Goal: Task Accomplishment & Management: Complete application form

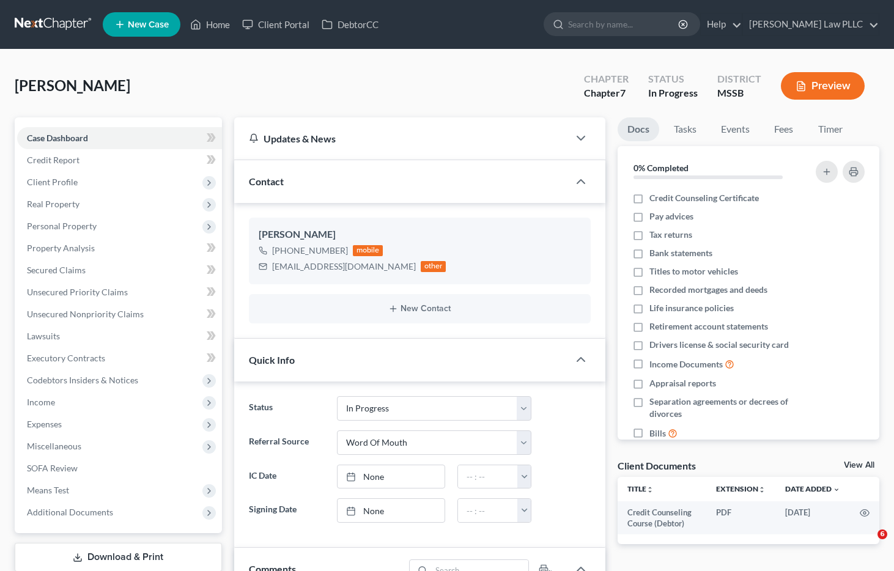
select select "9"
select select "0"
click at [108, 227] on span "Personal Property" at bounding box center [119, 226] width 205 height 22
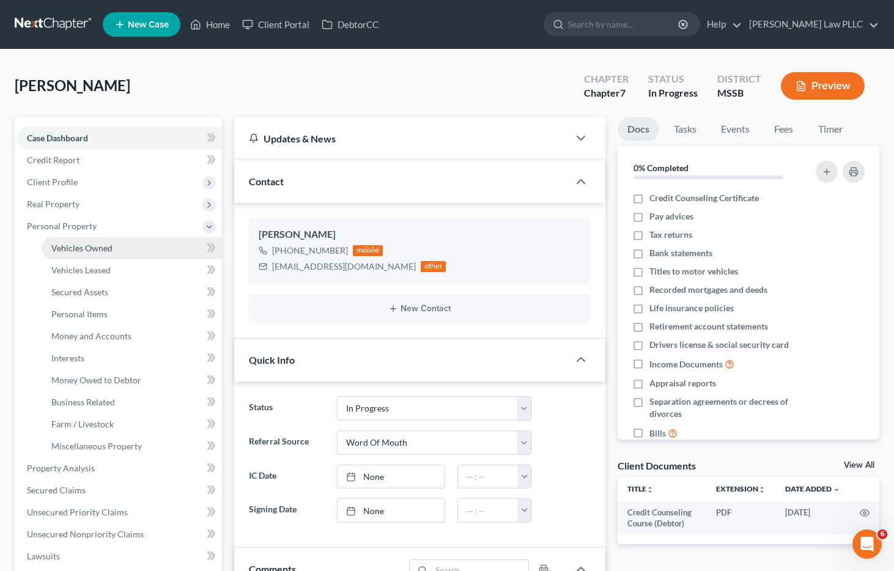
click at [114, 252] on link "Vehicles Owned" at bounding box center [132, 248] width 180 height 22
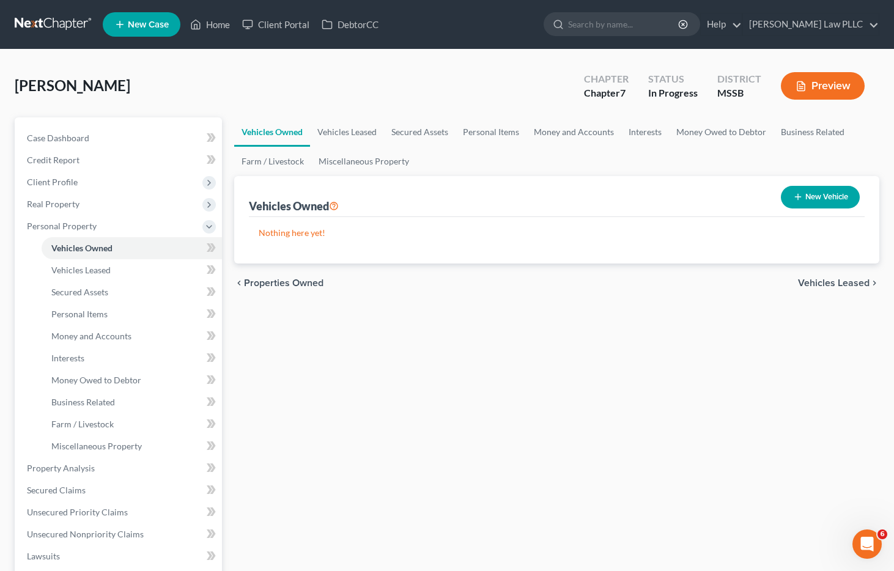
click at [820, 194] on button "New Vehicle" at bounding box center [820, 197] width 79 height 23
select select "0"
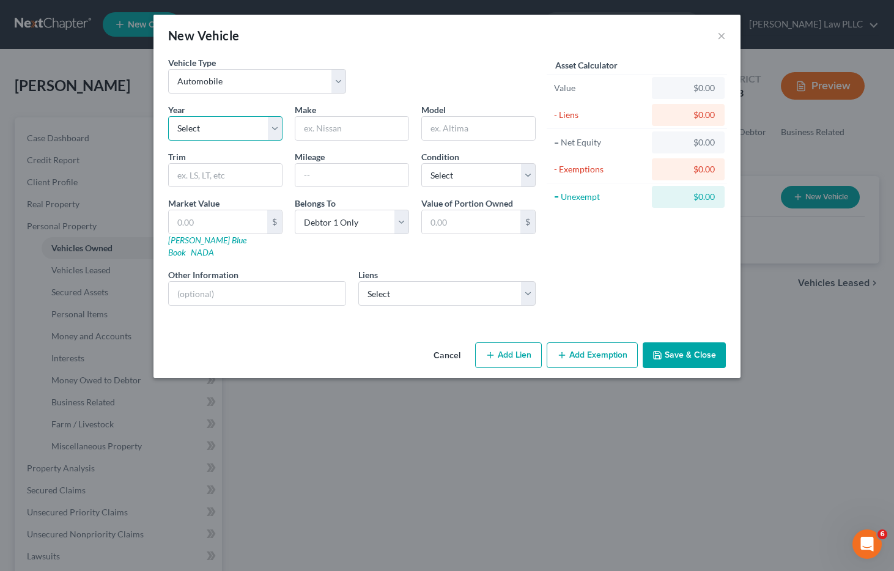
click at [216, 123] on select "Select 2026 2025 2024 2023 2022 2021 2020 2019 2018 2017 2016 2015 2014 2013 20…" at bounding box center [225, 128] width 114 height 24
select select "6"
click at [168, 116] on select "Select 2026 2025 2024 2023 2022 2021 2020 2019 2018 2017 2016 2015 2014 2013 20…" at bounding box center [225, 128] width 114 height 24
click at [341, 131] on input "text" at bounding box center [351, 128] width 113 height 23
type input "Cheverolet"
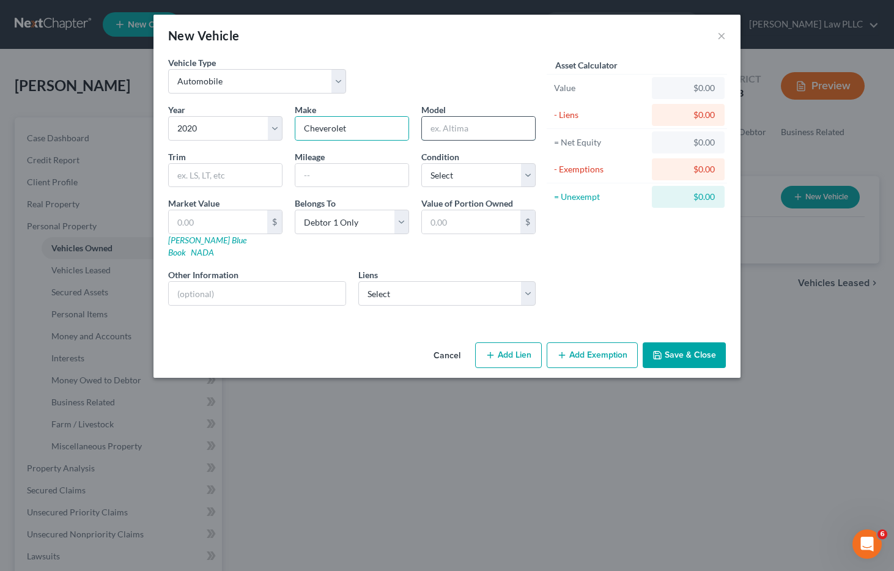
click at [453, 127] on input "text" at bounding box center [478, 128] width 113 height 23
type input "Silverao"
click at [335, 170] on input "text" at bounding box center [351, 175] width 113 height 23
click at [465, 181] on select "Select Excellent Very Good Good Fair Poor" at bounding box center [478, 175] width 114 height 24
select select "2"
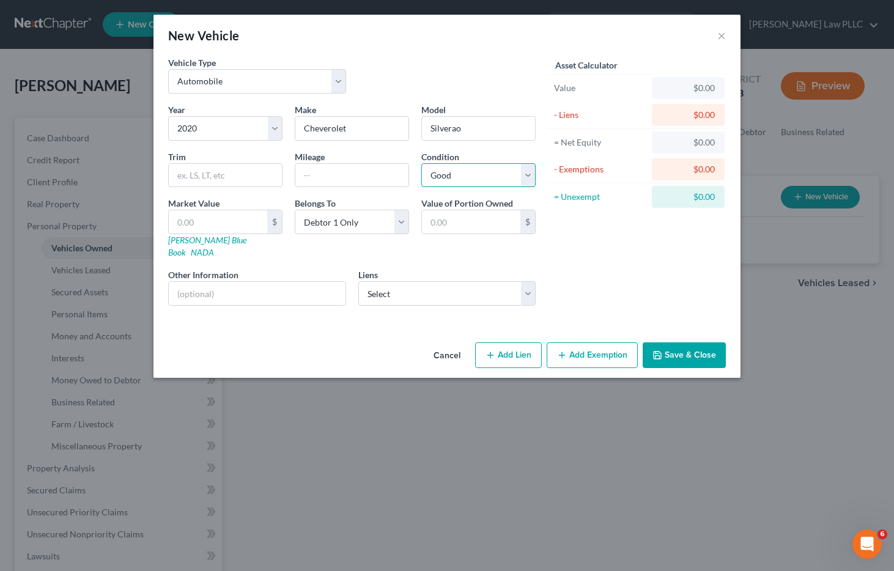
click at [421, 163] on select "Select Excellent Very Good Good Fair Poor" at bounding box center [478, 175] width 114 height 24
click at [219, 218] on input "text" at bounding box center [218, 221] width 98 height 23
click at [463, 223] on input "text" at bounding box center [471, 221] width 98 height 23
drag, startPoint x: 611, startPoint y: 250, endPoint x: 553, endPoint y: 348, distance: 114.0
click at [610, 252] on div "Asset Calculator Value $0.00 - Liens $0.00 = Net Equity $0.00 - Exemptions $0.0…" at bounding box center [637, 185] width 190 height 259
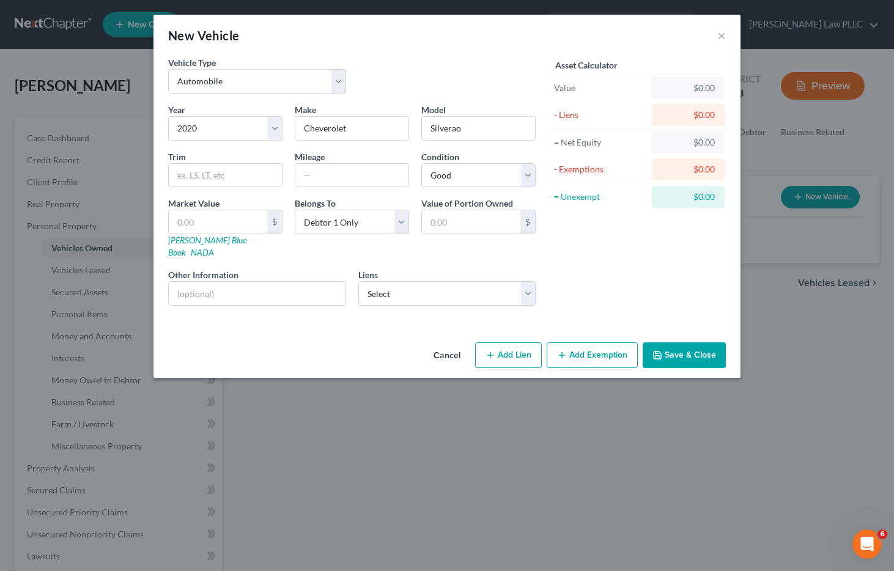
click at [515, 344] on button "Add Lien" at bounding box center [508, 355] width 67 height 26
select select "0"
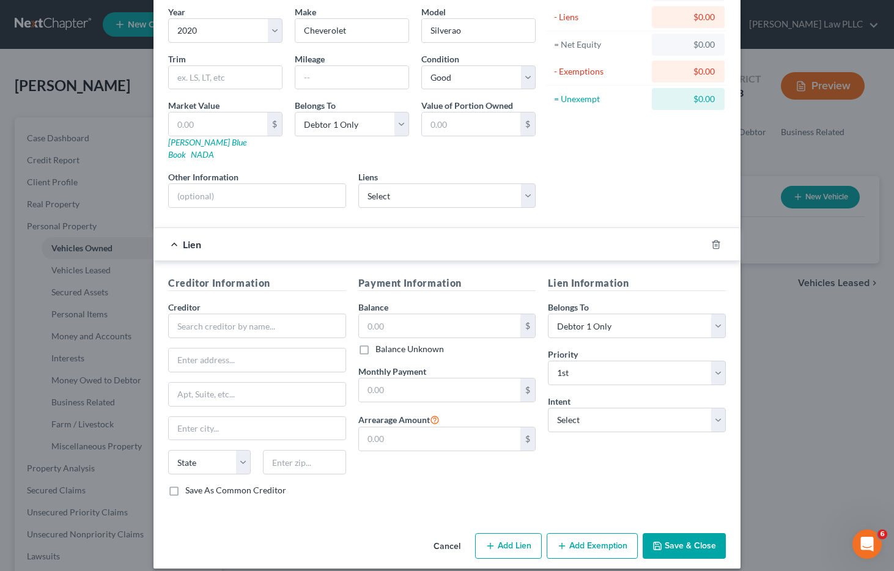
scroll to position [87, 0]
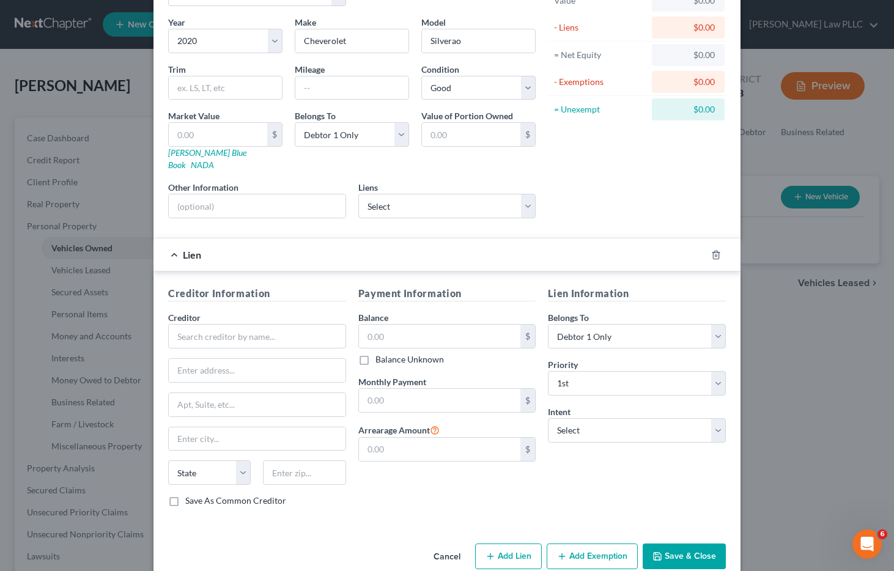
click at [449, 545] on button "Cancel" at bounding box center [447, 557] width 46 height 24
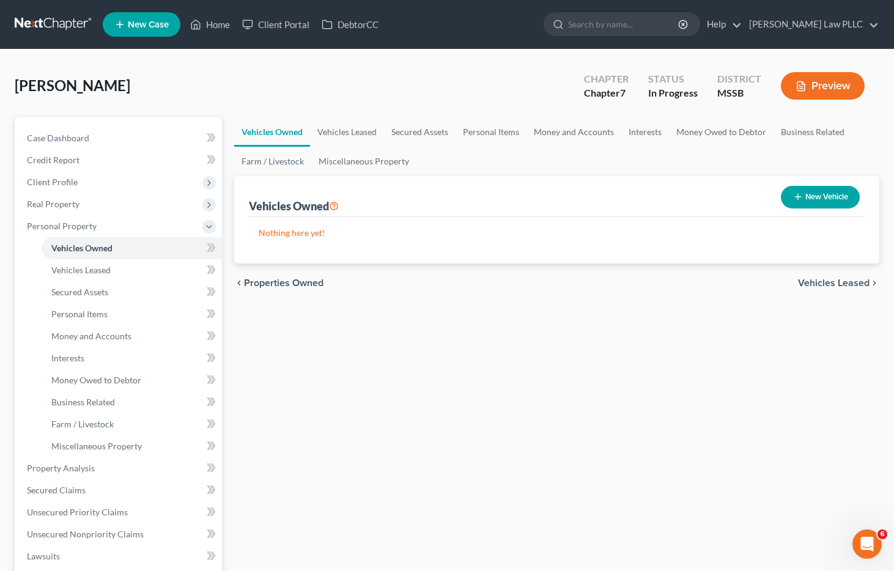
click at [816, 193] on button "New Vehicle" at bounding box center [820, 197] width 79 height 23
select select "0"
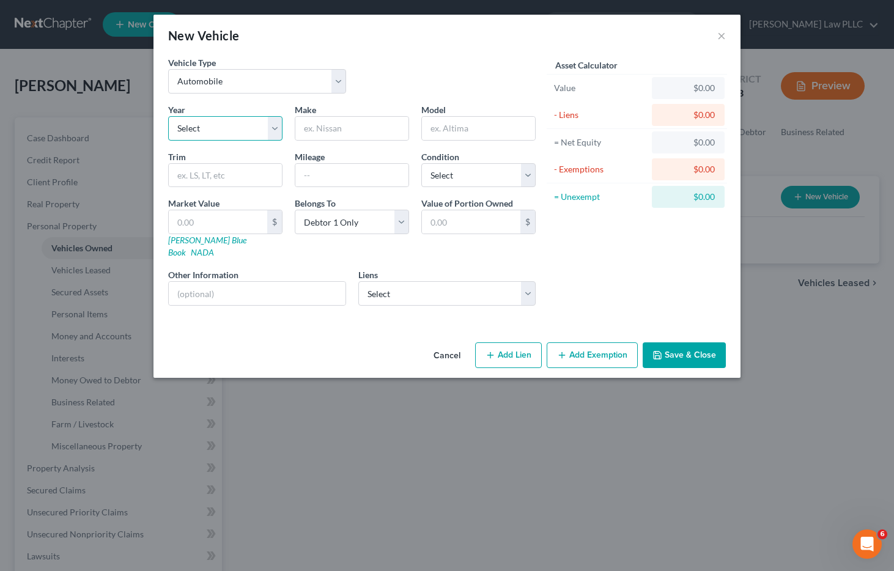
click at [208, 123] on select "Select 2026 2025 2024 2023 2022 2021 2020 2019 2018 2017 2016 2015 2014 2013 20…" at bounding box center [225, 128] width 114 height 24
click at [230, 74] on select "Select Automobile Truck Trailer Watercraft Aircraft Motor Home Atv Other Vehicle" at bounding box center [257, 81] width 178 height 24
select select "1"
click at [168, 69] on select "Select Automobile Truck Trailer Watercraft Aircraft Motor Home Atv Other Vehicle" at bounding box center [257, 81] width 178 height 24
click at [208, 133] on select "Select 2026 2025 2024 2023 2022 2021 2020 2019 2018 2017 2016 2015 2014 2013 20…" at bounding box center [225, 128] width 114 height 24
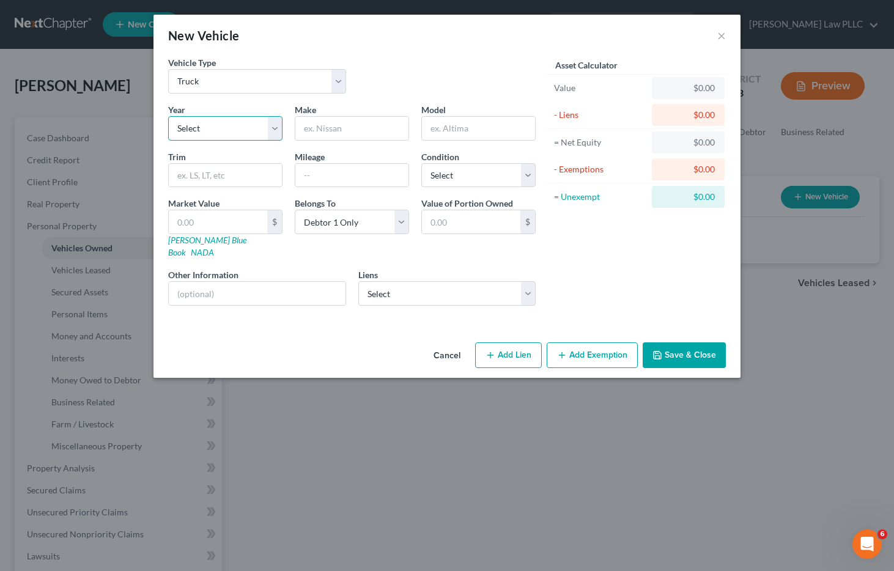
select select "6"
click at [168, 116] on select "Select 2026 2025 2024 2023 2022 2021 2020 2019 2018 2017 2016 2015 2014 2013 20…" at bounding box center [225, 128] width 114 height 24
click at [340, 125] on input "text" at bounding box center [351, 128] width 113 height 23
type input "Cheverolet"
click at [468, 123] on input "text" at bounding box center [478, 128] width 113 height 23
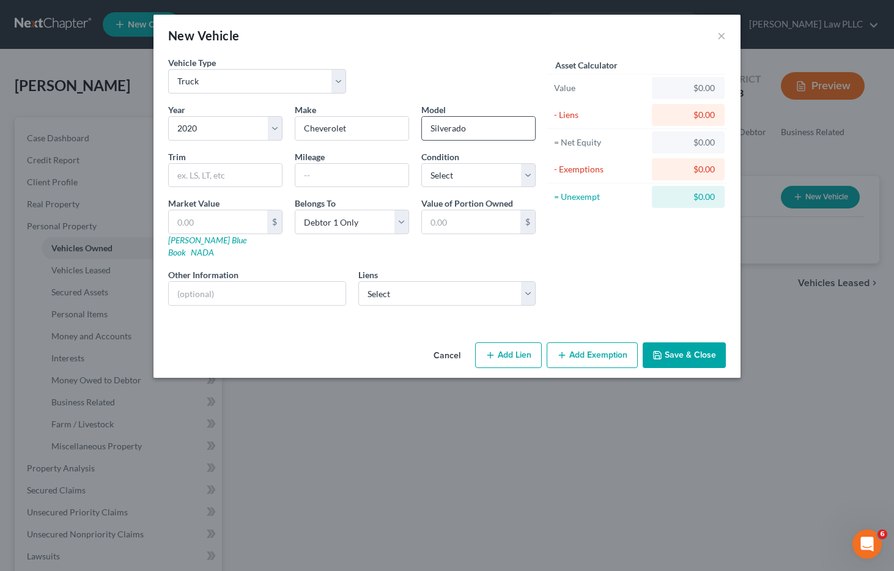
type input "Silverado"
select select "2"
click at [526, 281] on select "Select Cnl Snblt Cu - $10,543.00" at bounding box center [447, 293] width 178 height 24
click select "Select Cnl Snblt Cu - $10,543.00" at bounding box center [447, 293] width 178 height 24
select select "25"
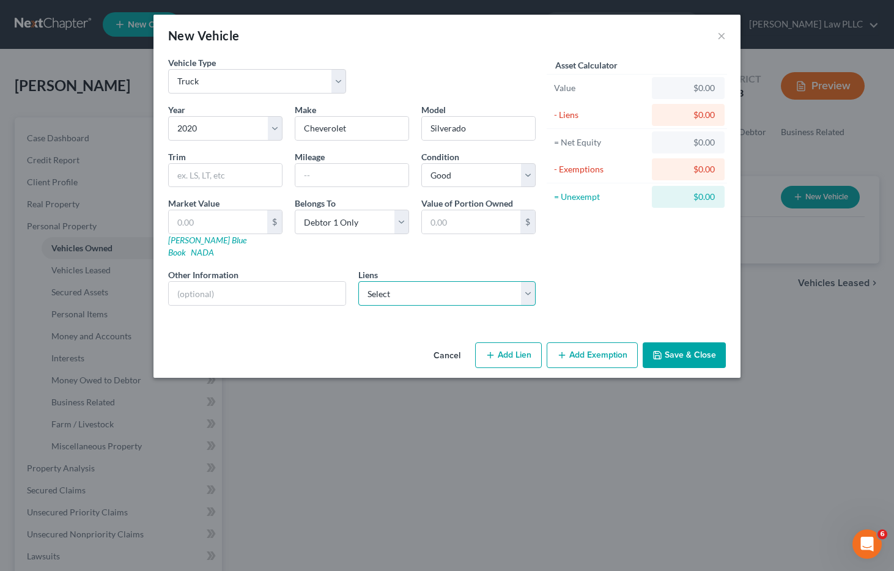
select select "0"
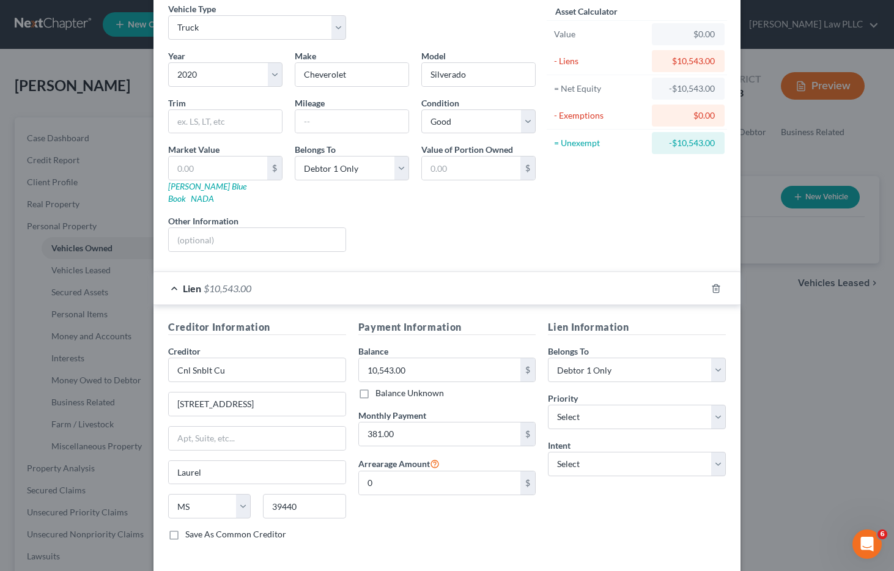
scroll to position [98, 0]
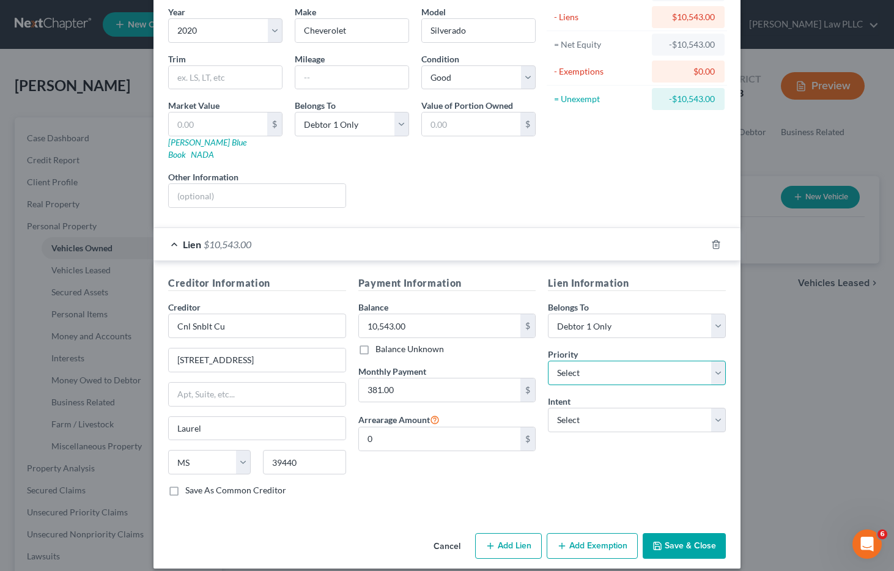
click at [652, 364] on select "Select 1st 2nd 3rd 4th 5th 6th 7th 8th 9th 10th 11th 12th 13th 14th 15th 16th 1…" at bounding box center [637, 373] width 178 height 24
select select "0"
click at [548, 361] on select "Select 1st 2nd 3rd 4th 5th 6th 7th 8th 9th 10th 11th 12th 13th 14th 15th 16th 1…" at bounding box center [637, 373] width 178 height 24
click at [578, 411] on select "Select Surrender Redeem Reaffirm Avoid Other" at bounding box center [637, 420] width 178 height 24
select select "4"
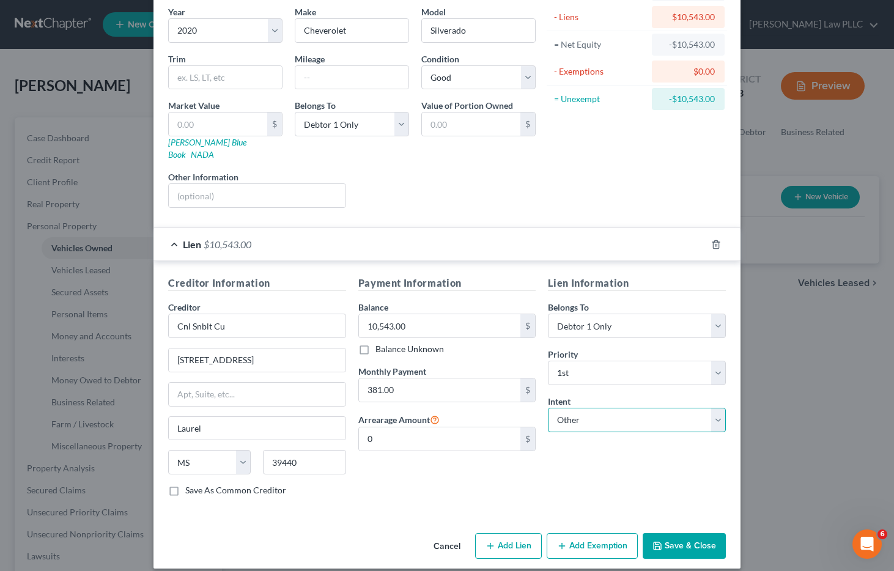
click at [548, 408] on select "Select Surrender Redeem Reaffirm Avoid Other" at bounding box center [637, 420] width 178 height 24
click at [584, 455] on input "text" at bounding box center [637, 467] width 178 height 24
type input "Keep Original Agreement"
click at [688, 534] on button "Save & Close" at bounding box center [684, 546] width 83 height 26
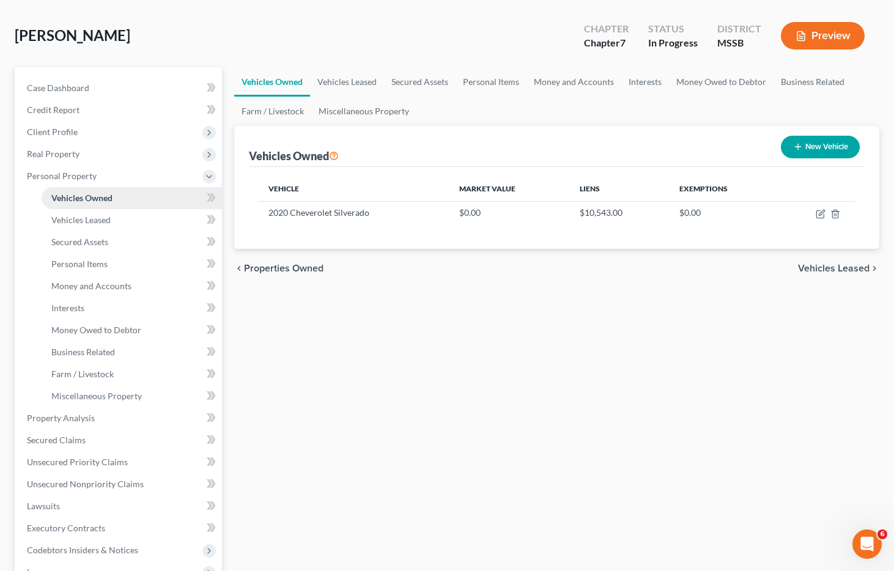
scroll to position [50, 0]
click at [60, 179] on span "Personal Property" at bounding box center [62, 176] width 70 height 10
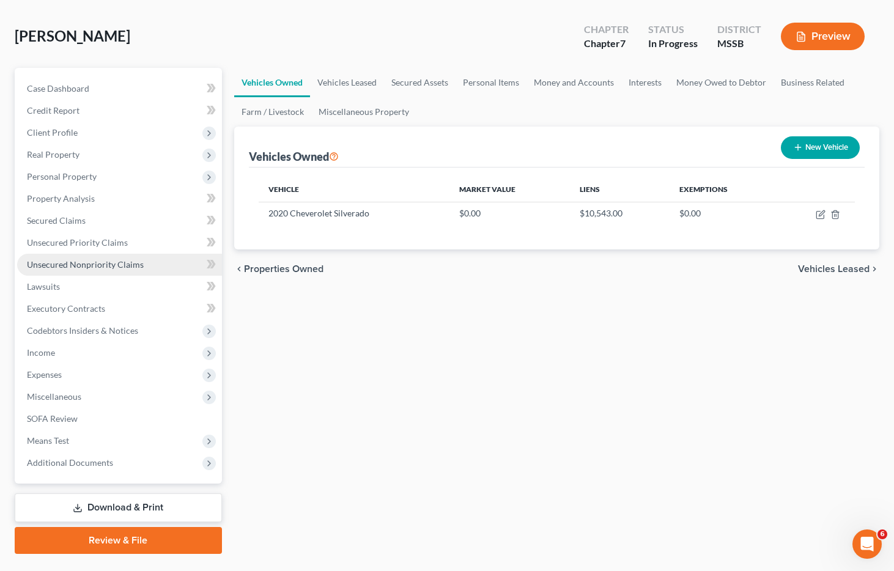
click at [65, 263] on span "Unsecured Nonpriority Claims" at bounding box center [85, 264] width 117 height 10
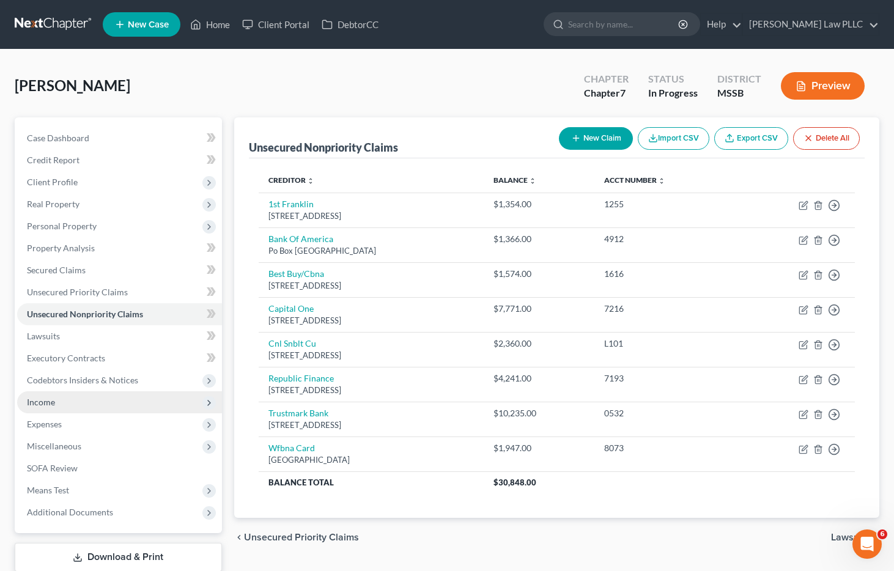
click at [70, 402] on span "Income" at bounding box center [119, 402] width 205 height 22
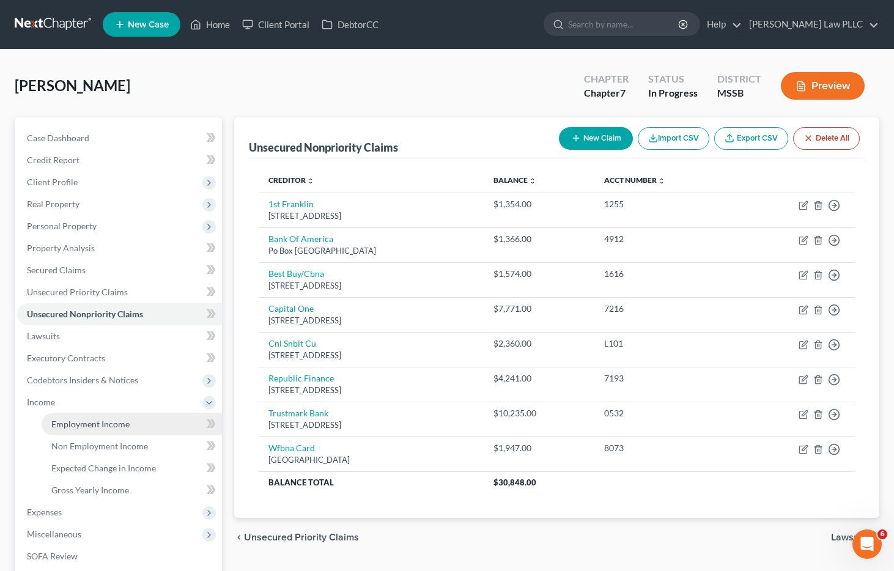
click at [99, 424] on span "Employment Income" at bounding box center [90, 424] width 78 height 10
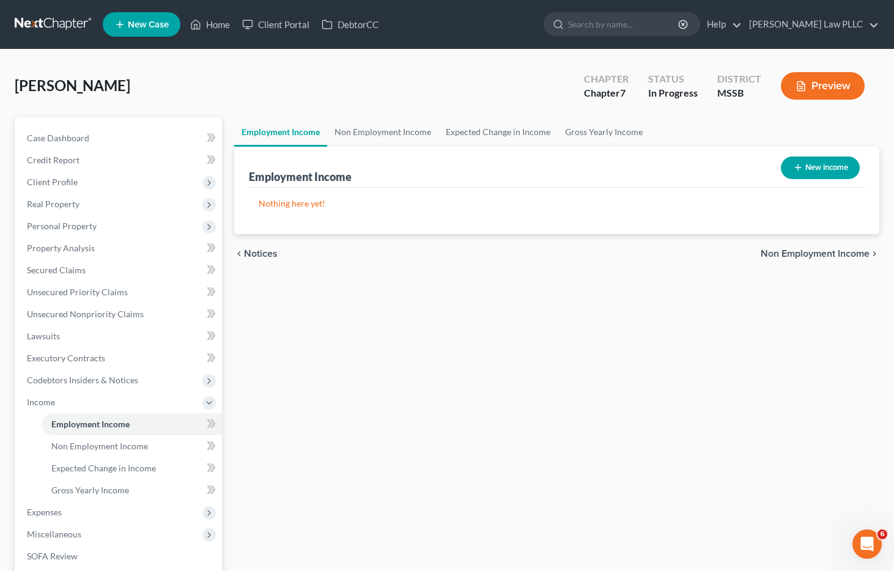
click at [804, 166] on button "New Income" at bounding box center [820, 168] width 79 height 23
select select "0"
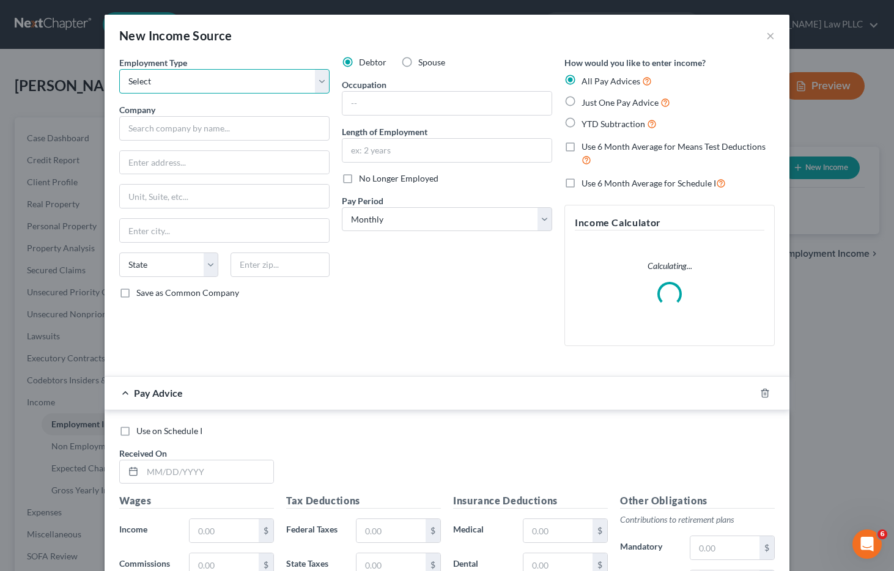
click at [320, 85] on select "Select Full or [DEMOGRAPHIC_DATA] Employment Self Employment" at bounding box center [224, 81] width 210 height 24
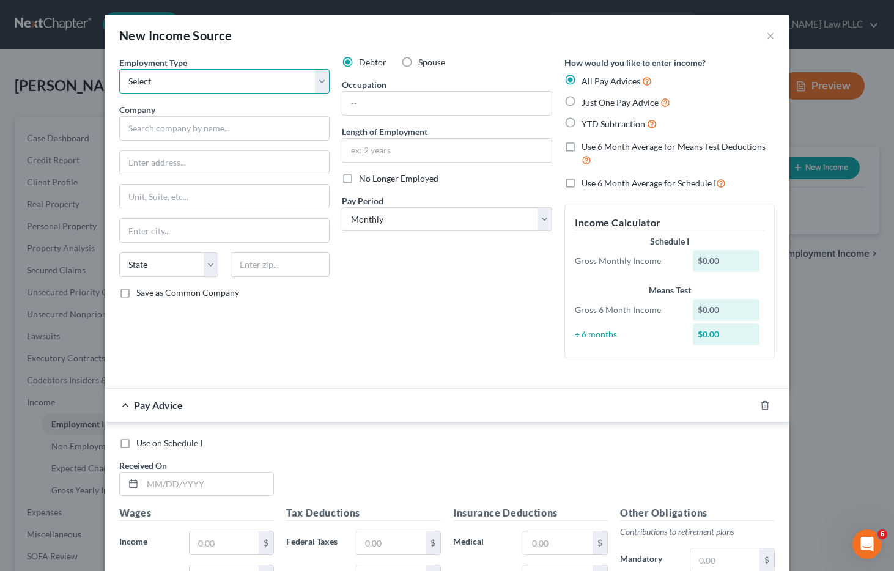
select select "0"
click at [119, 69] on select "Select Full or [DEMOGRAPHIC_DATA] Employment Self Employment" at bounding box center [224, 81] width 210 height 24
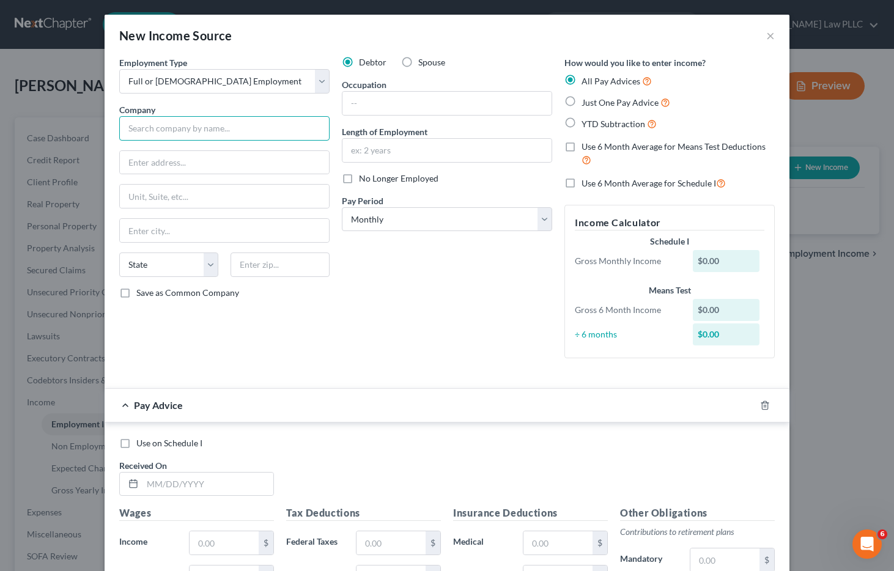
click at [188, 130] on input "text" at bounding box center [224, 128] width 210 height 24
type input "[PERSON_NAME] Industries"
click at [403, 153] on input "text" at bounding box center [446, 150] width 209 height 23
type input "3 months"
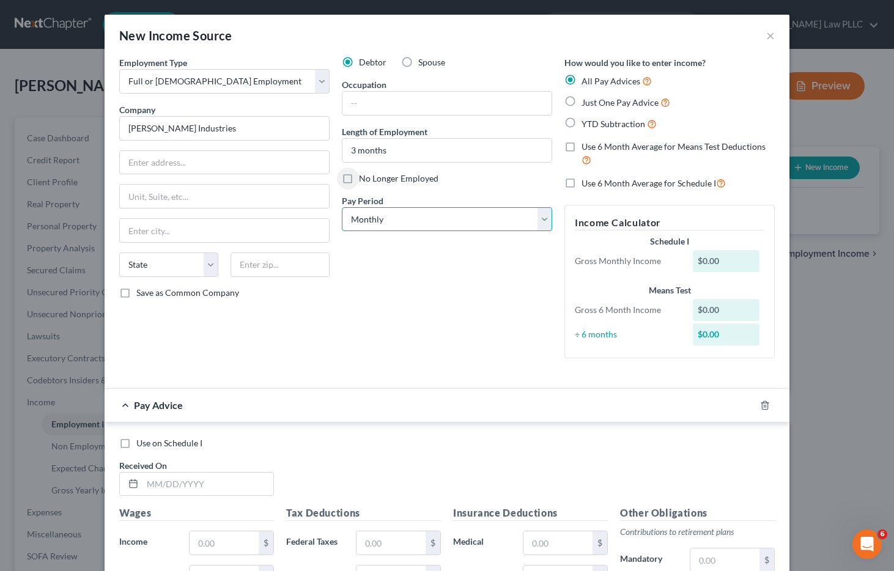
click at [419, 219] on select "Select Monthly Twice Monthly Every Other Week Weekly" at bounding box center [447, 219] width 210 height 24
select select "3"
click at [342, 207] on select "Select Monthly Twice Monthly Every Other Week Weekly" at bounding box center [447, 219] width 210 height 24
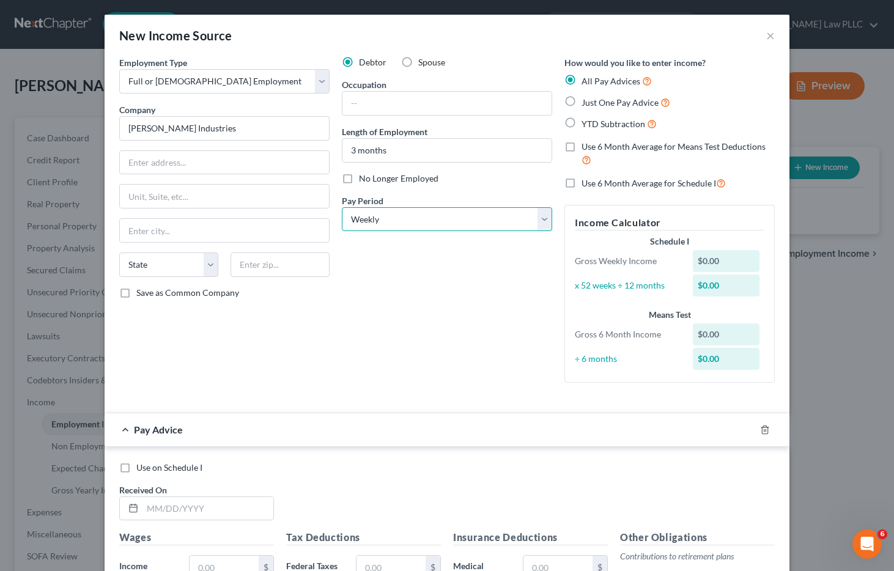
scroll to position [1, 0]
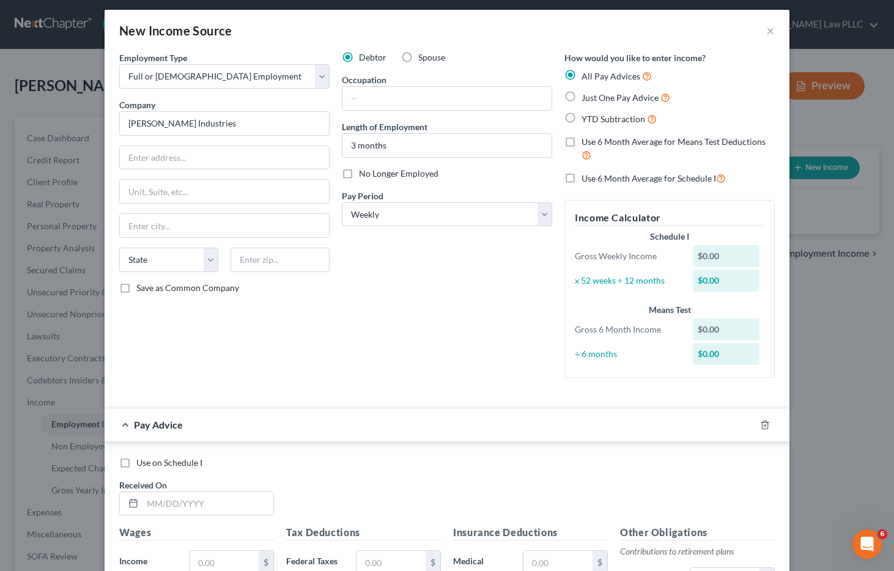
click at [581, 147] on label "Use 6 Month Average for Means Test Deductions" at bounding box center [677, 149] width 193 height 26
click at [586, 144] on input "Use 6 Month Average for Means Test Deductions" at bounding box center [590, 140] width 8 height 8
checkbox input "true"
click at [581, 179] on label "Use 6 Month Average for Schedule I" at bounding box center [653, 179] width 144 height 14
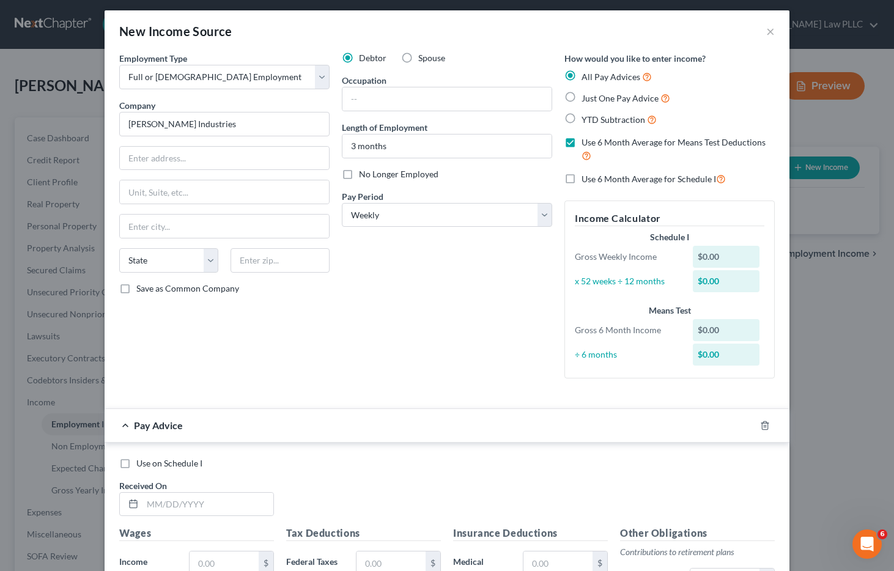
click at [586, 179] on input "Use 6 Month Average for Schedule I" at bounding box center [590, 176] width 8 height 8
checkbox input "true"
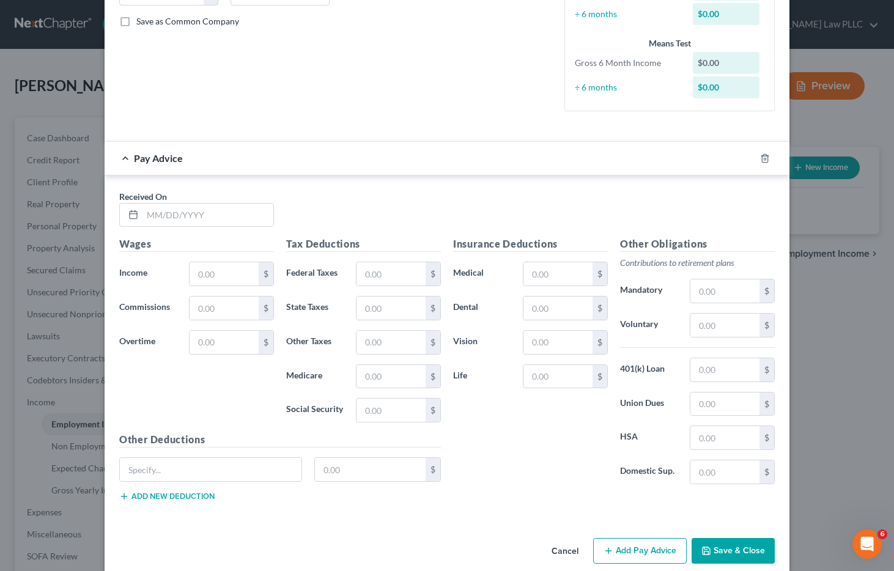
scroll to position [289, 0]
